Goal: Task Accomplishment & Management: Complete application form

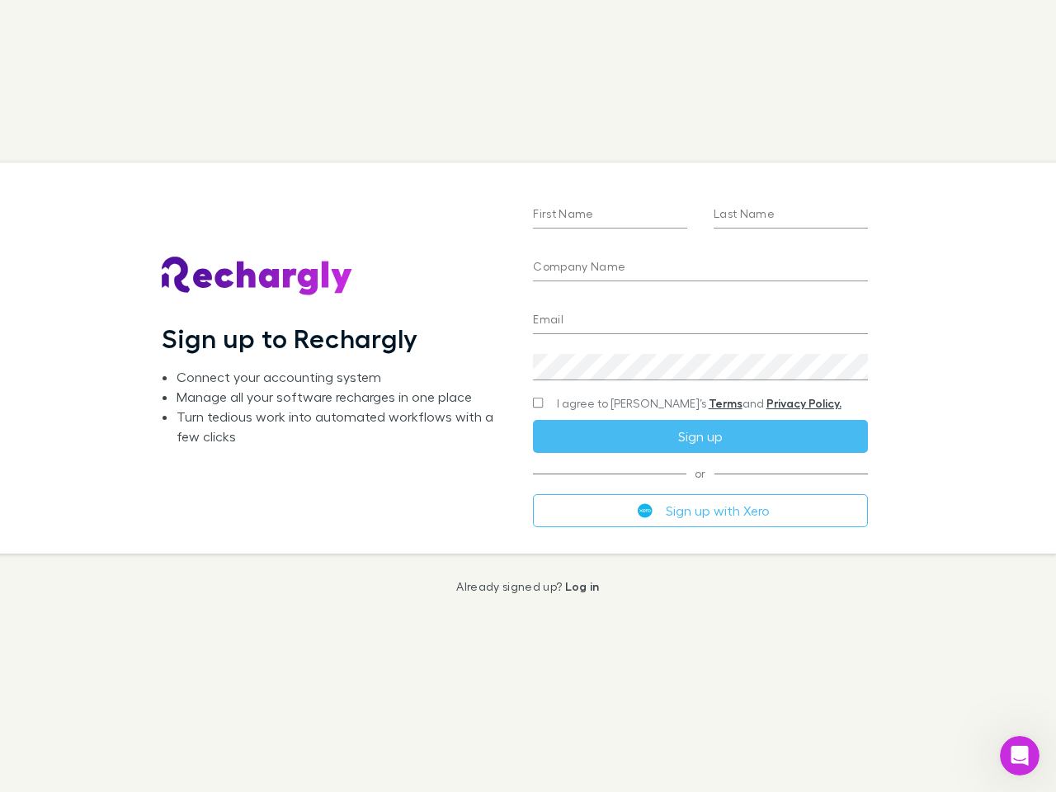
click at [528, 396] on div "First Name Last Name Company Name Email Create a password I agree to Rechargly’…" at bounding box center [700, 357] width 360 height 390
click at [609, 215] on input "First Name" at bounding box center [610, 215] width 154 height 26
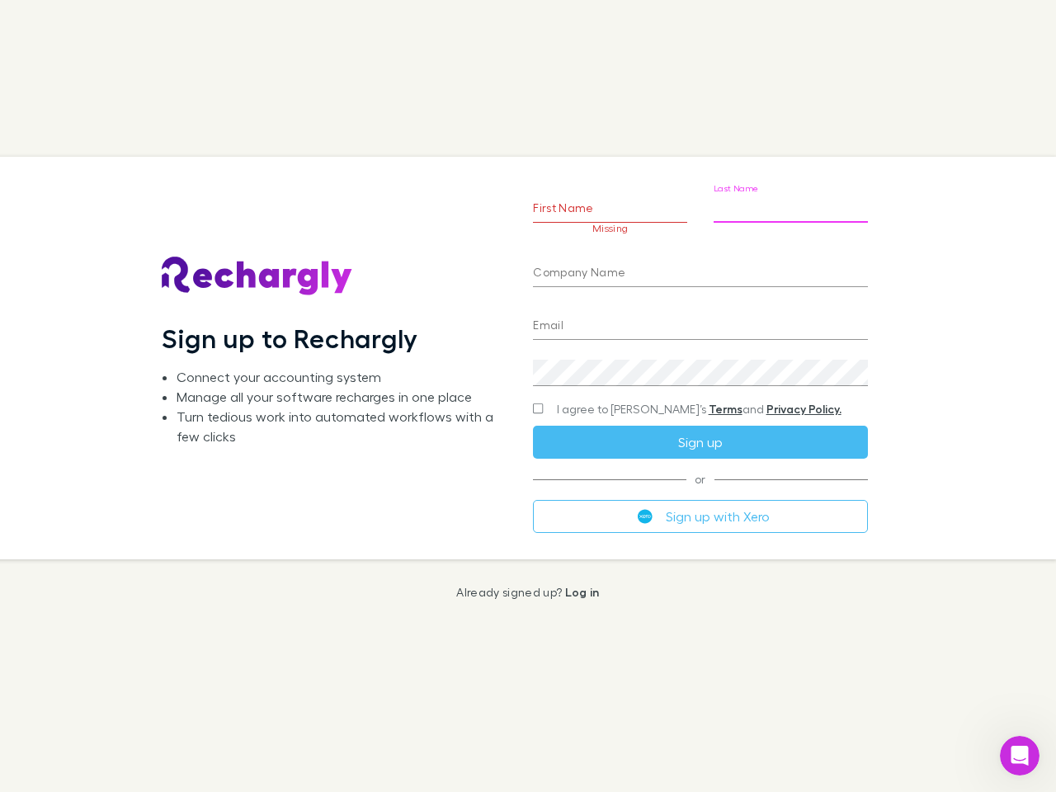
click at [790, 215] on input "Last Name" at bounding box center [790, 209] width 154 height 26
click at [699, 268] on input "Company Name" at bounding box center [700, 274] width 334 height 26
click at [699, 321] on input "Email" at bounding box center [700, 326] width 334 height 26
